Goal: Check status: Check status

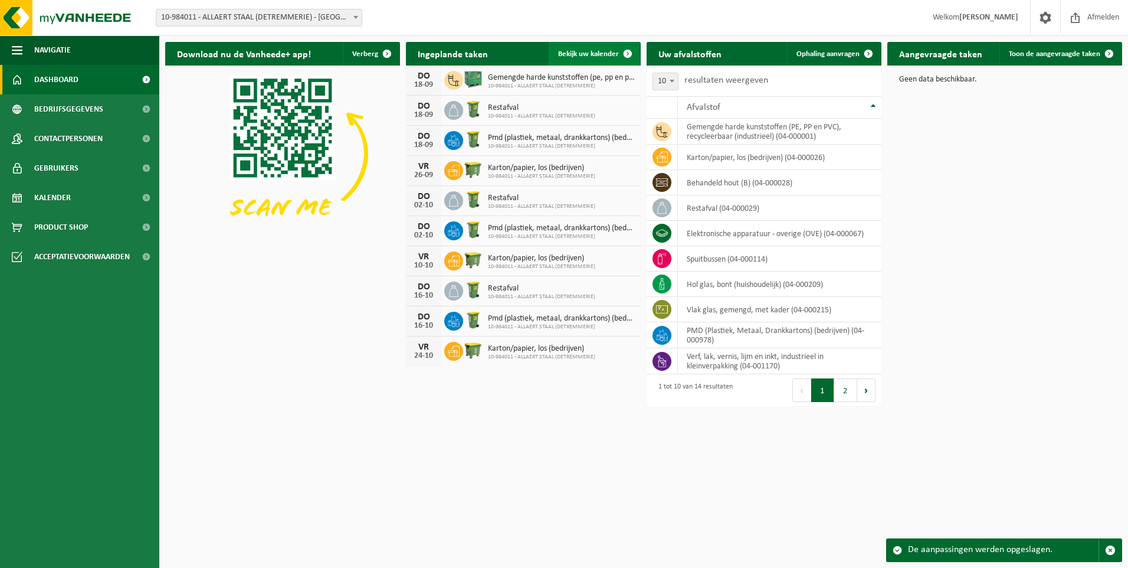
click at [600, 49] on link "Bekijk uw kalender" at bounding box center [594, 54] width 91 height 24
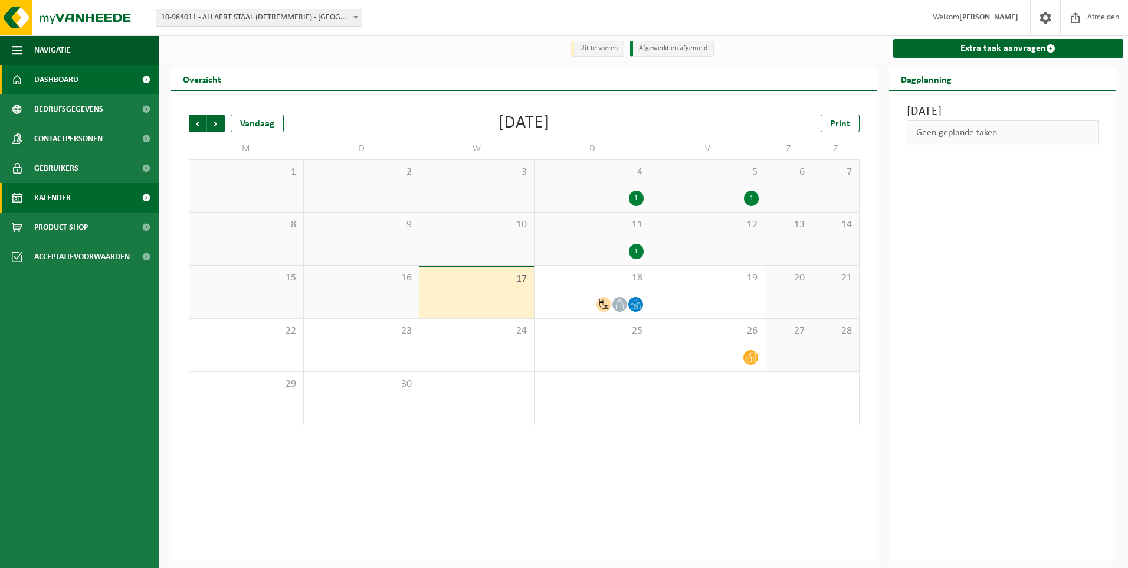
click at [70, 76] on span "Dashboard" at bounding box center [56, 80] width 44 height 30
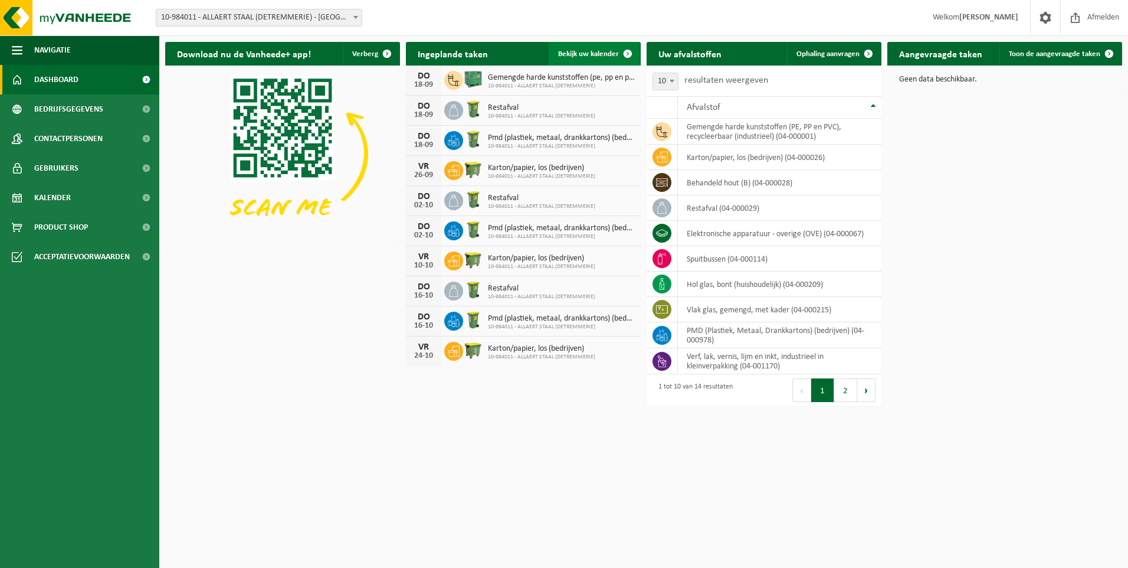
click at [623, 50] on span at bounding box center [628, 54] width 24 height 24
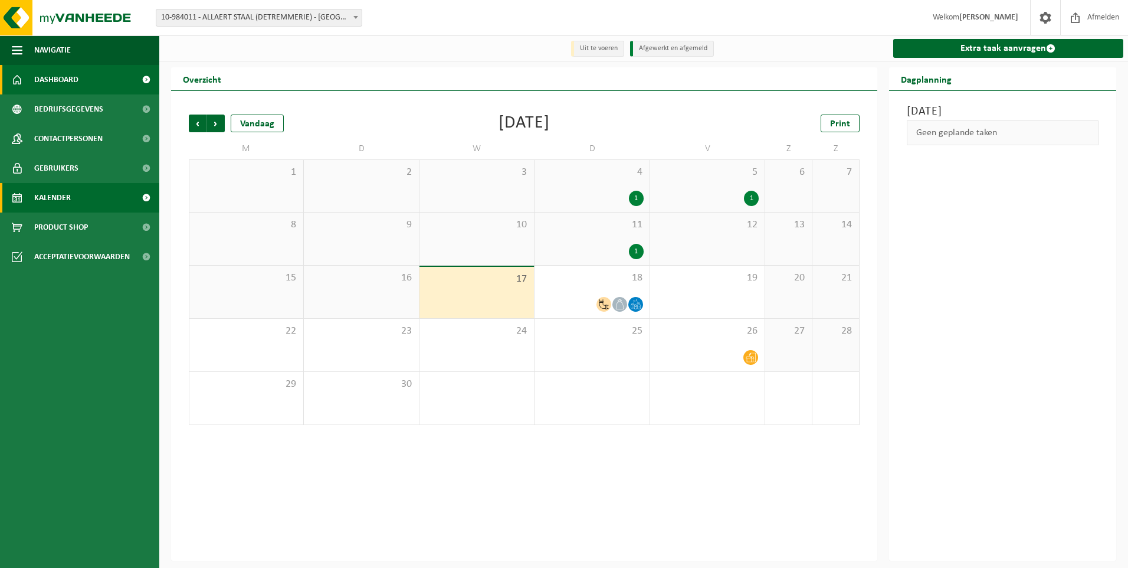
click at [88, 80] on link "Dashboard" at bounding box center [79, 80] width 159 height 30
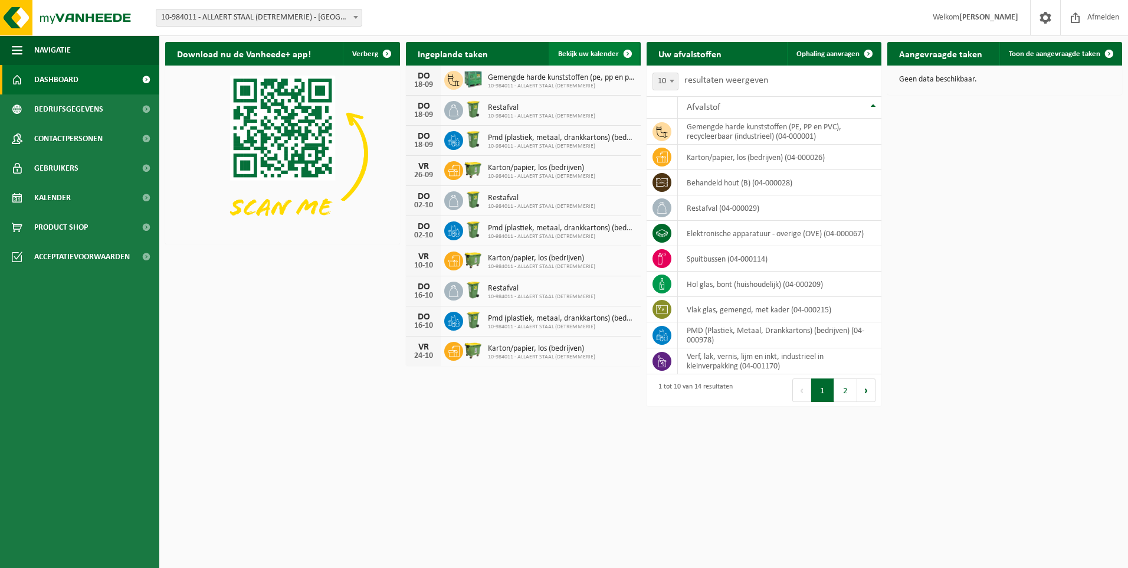
click at [624, 54] on span at bounding box center [628, 54] width 24 height 24
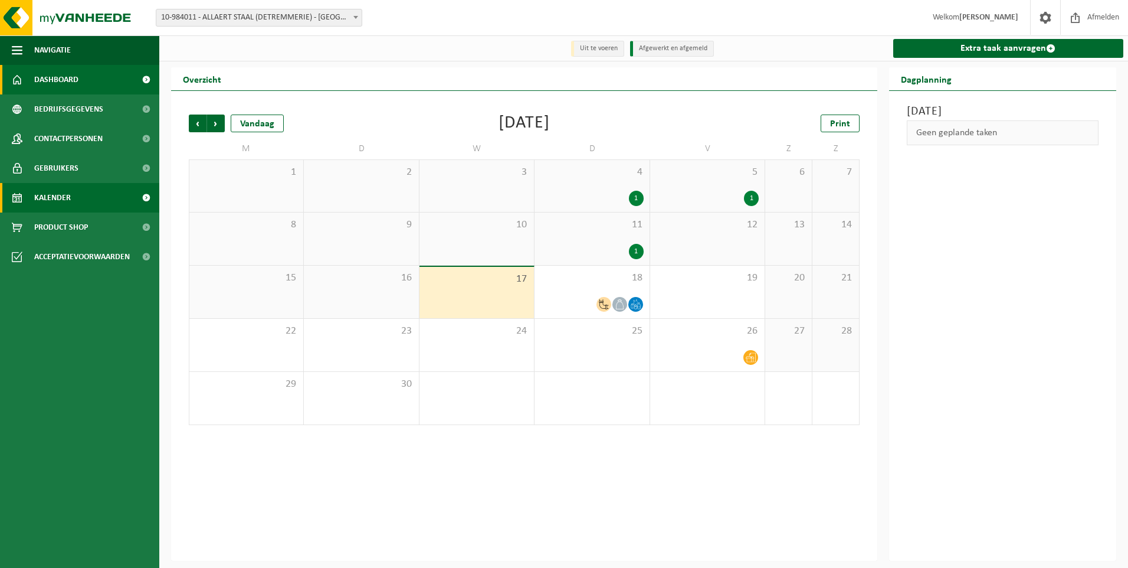
click at [74, 81] on span "Dashboard" at bounding box center [56, 80] width 44 height 30
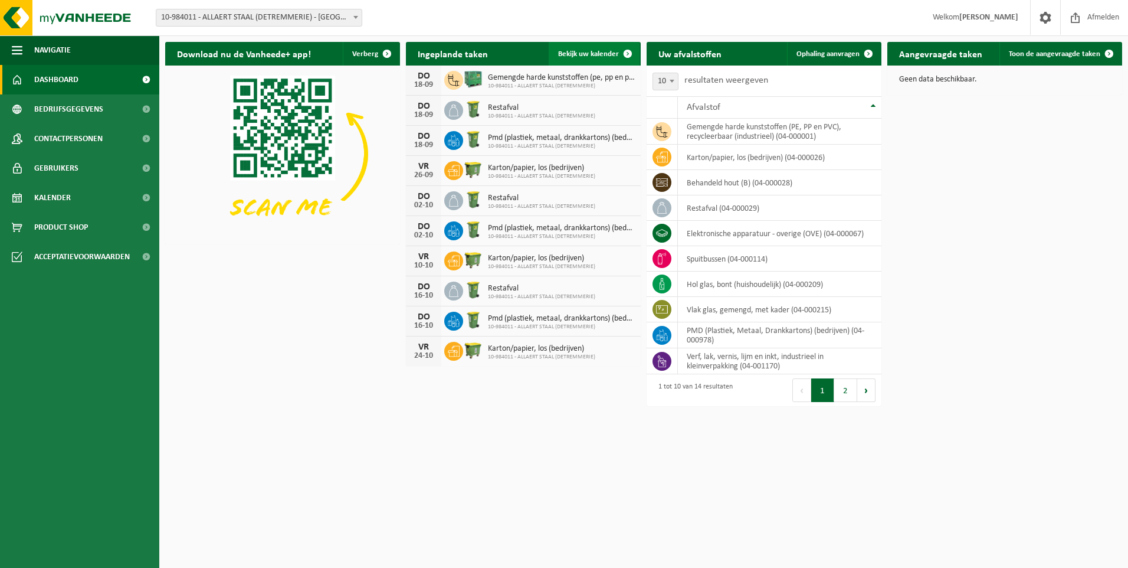
click at [624, 50] on span at bounding box center [628, 54] width 24 height 24
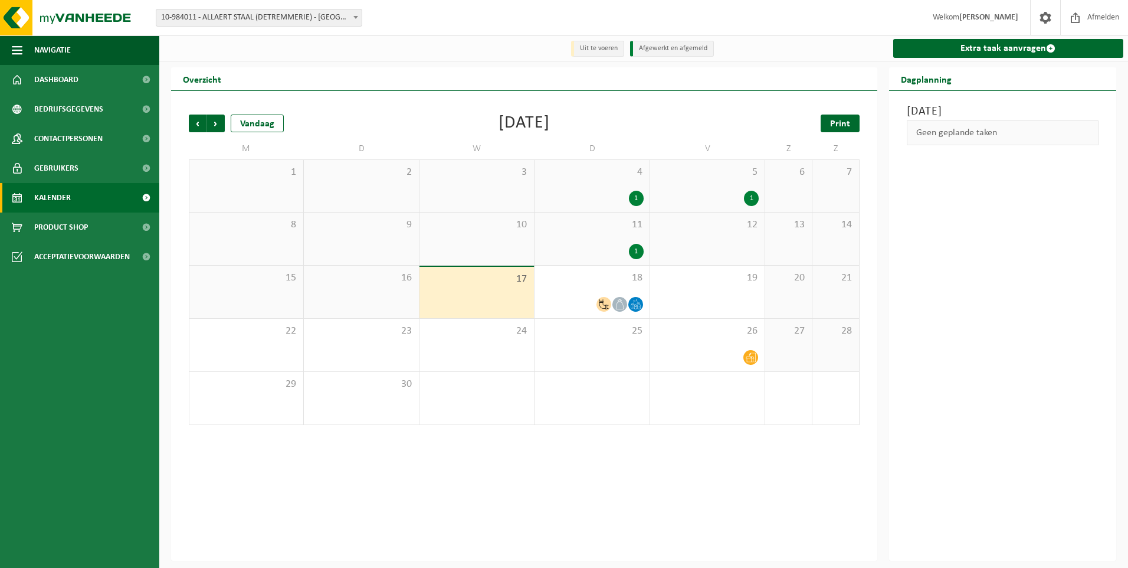
click at [835, 123] on span "Print" at bounding box center [840, 123] width 20 height 9
click at [74, 72] on span "Dashboard" at bounding box center [56, 80] width 44 height 30
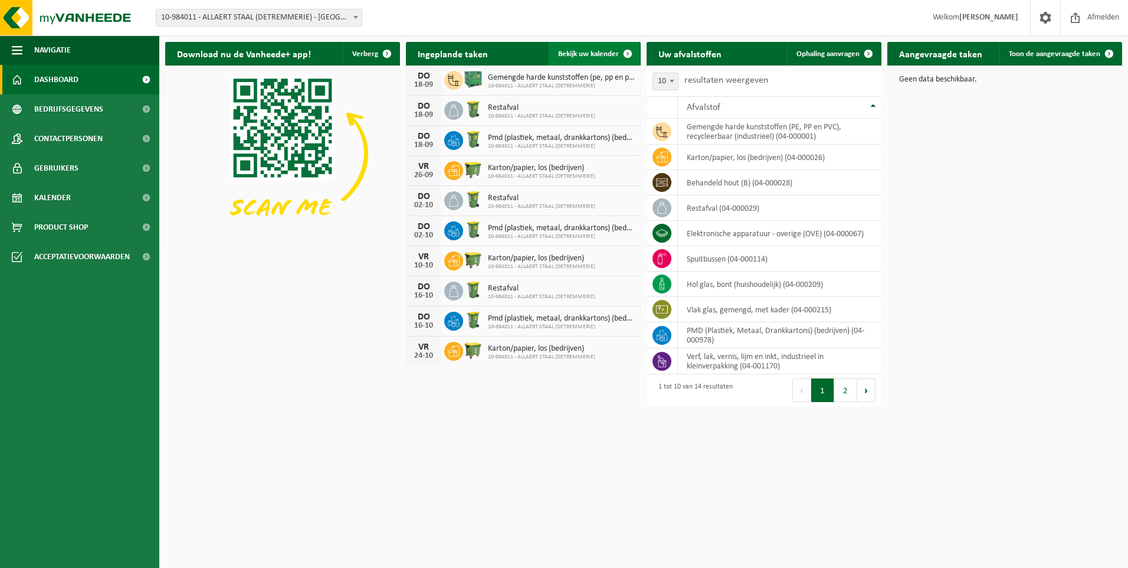
click at [618, 51] on span at bounding box center [628, 54] width 24 height 24
click at [1082, 12] on span at bounding box center [1076, 17] width 18 height 35
